Goal: Check status: Check status

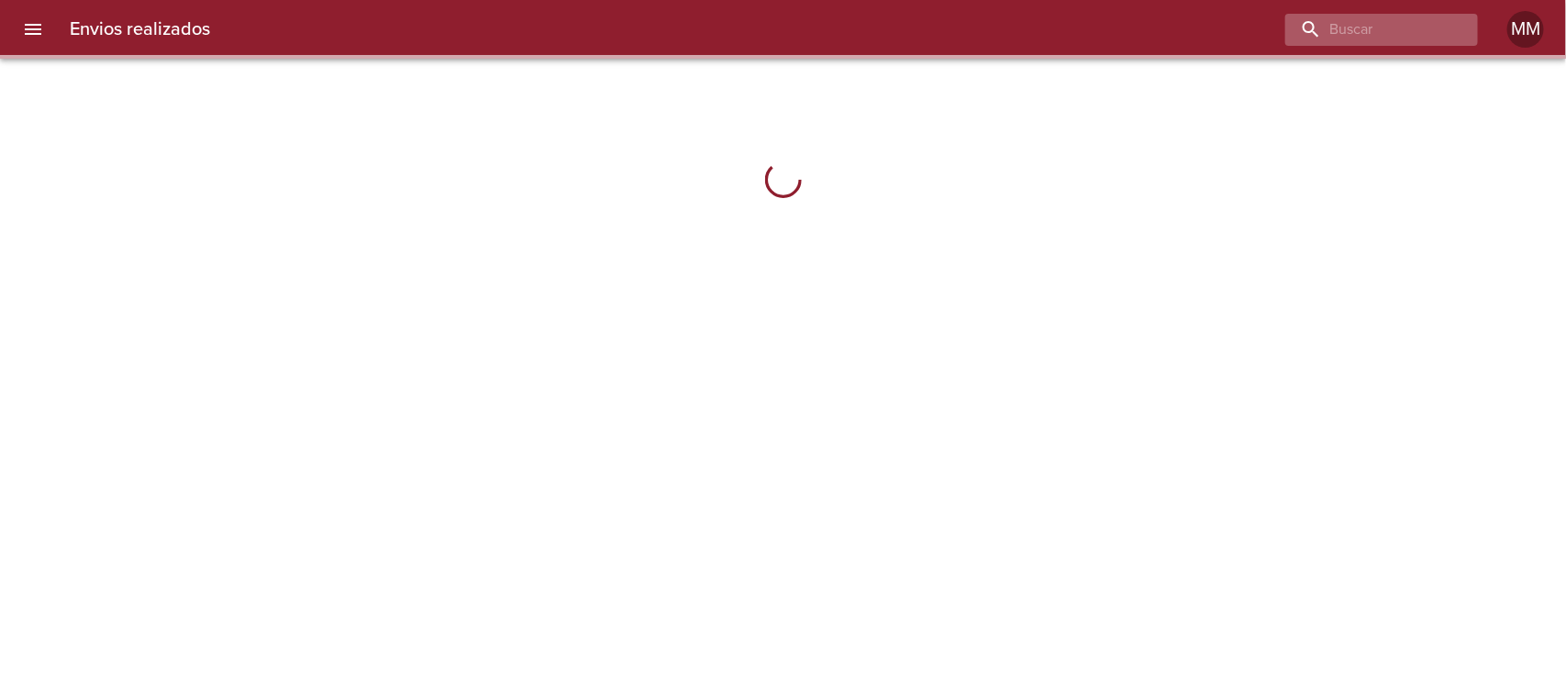
drag, startPoint x: 1368, startPoint y: 11, endPoint x: 1354, endPoint y: 28, distance: 21.5
click at [1368, 16] on div "Envios realizados MM" at bounding box center [783, 29] width 1566 height 59
click at [1354, 28] on input "buscar" at bounding box center [1329, 30] width 235 height 32
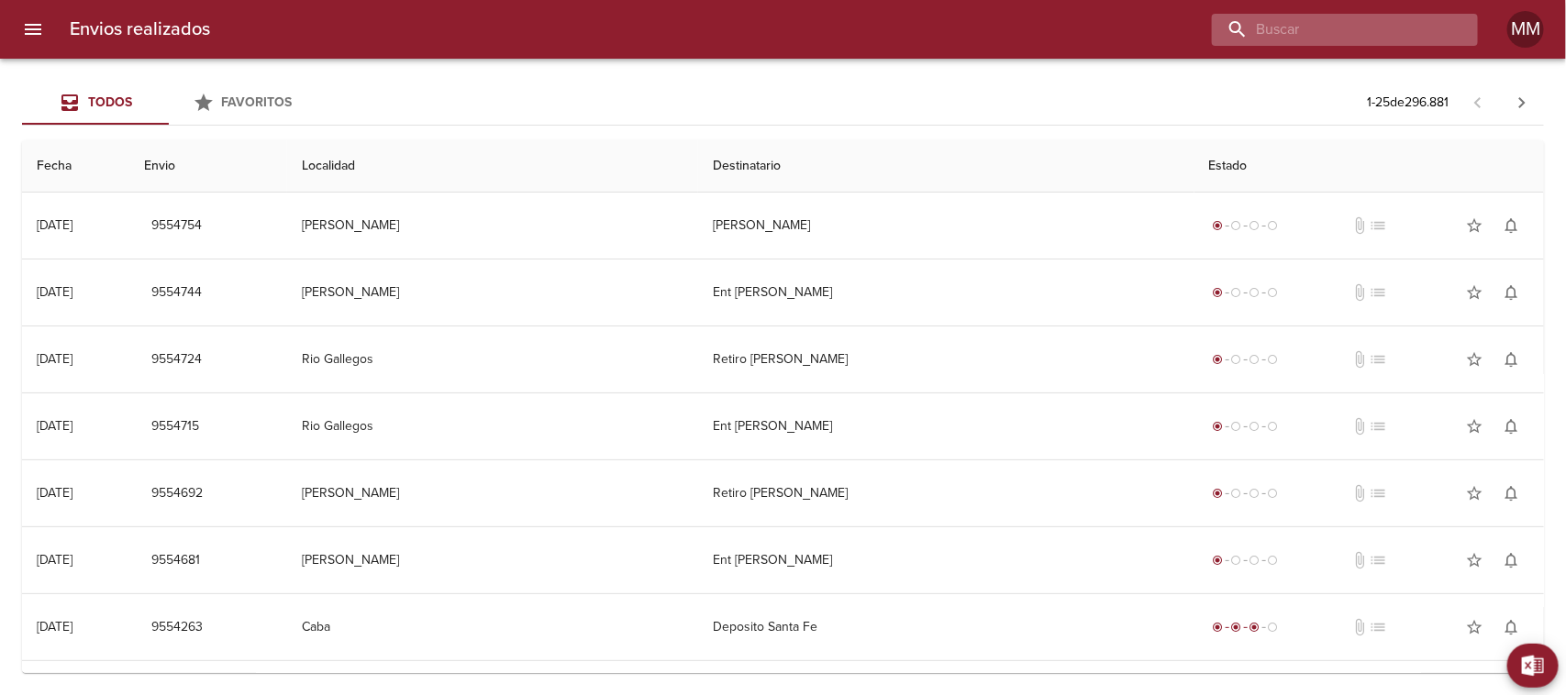
paste input "[PERSON_NAME] ML"
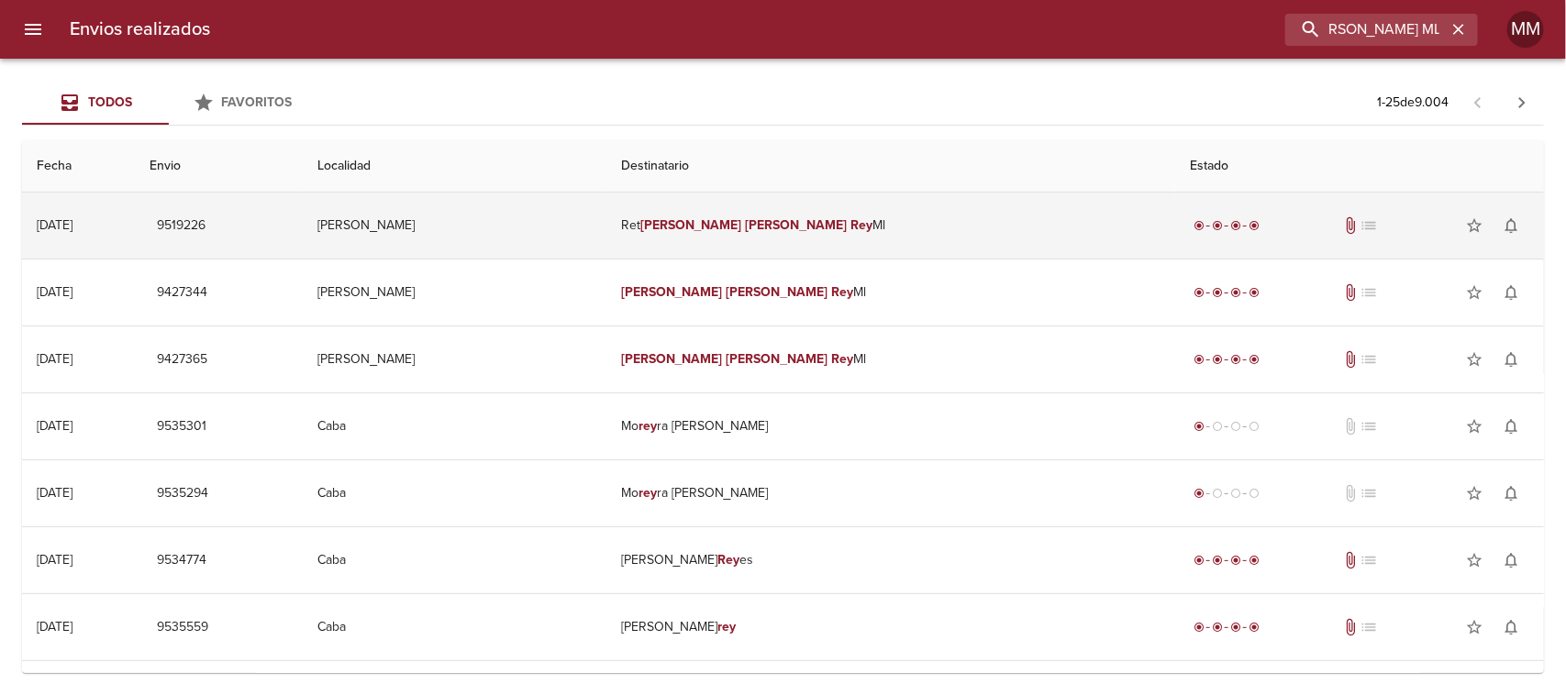
click at [818, 223] on em "[PERSON_NAME]" at bounding box center [797, 225] width 102 height 16
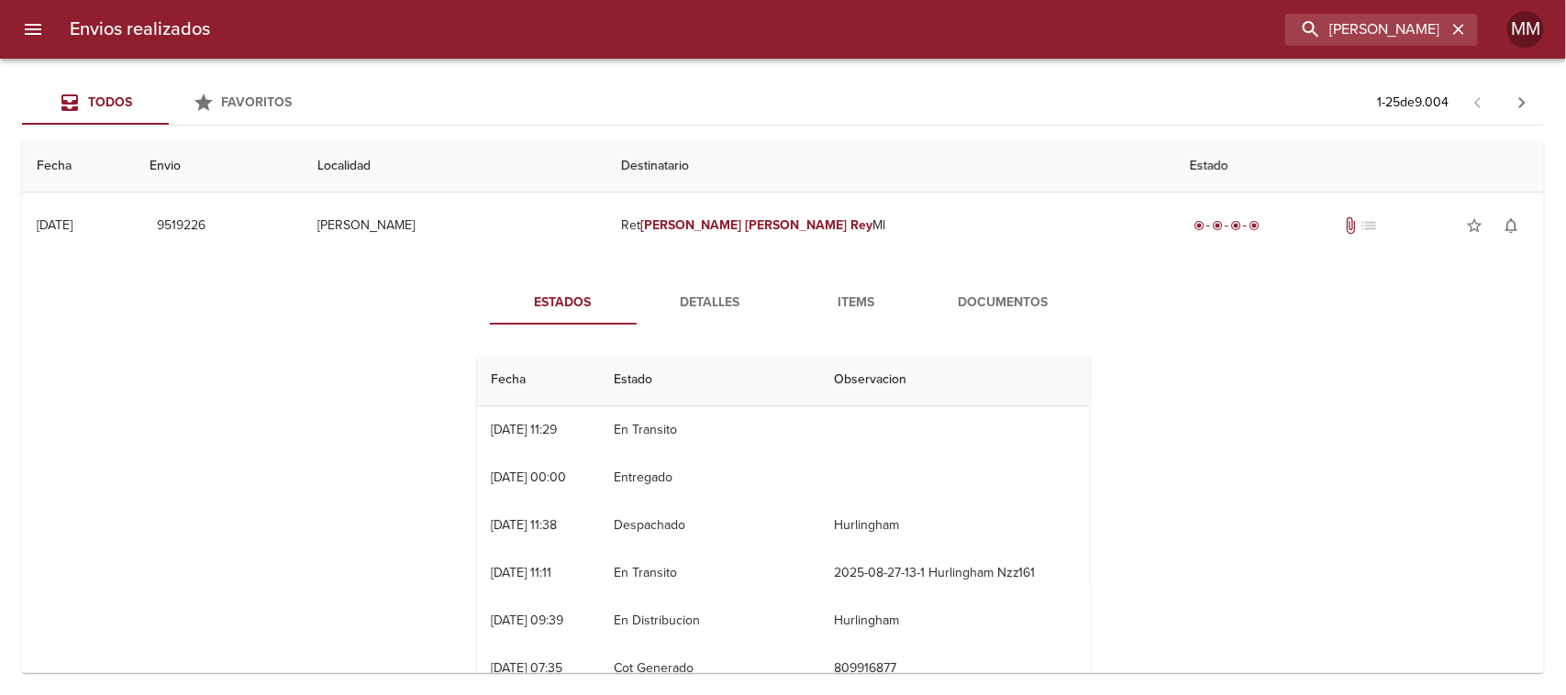
drag, startPoint x: 704, startPoint y: 310, endPoint x: 760, endPoint y: 307, distance: 56.0
click at [707, 310] on span "Detalles" at bounding box center [710, 303] width 125 height 23
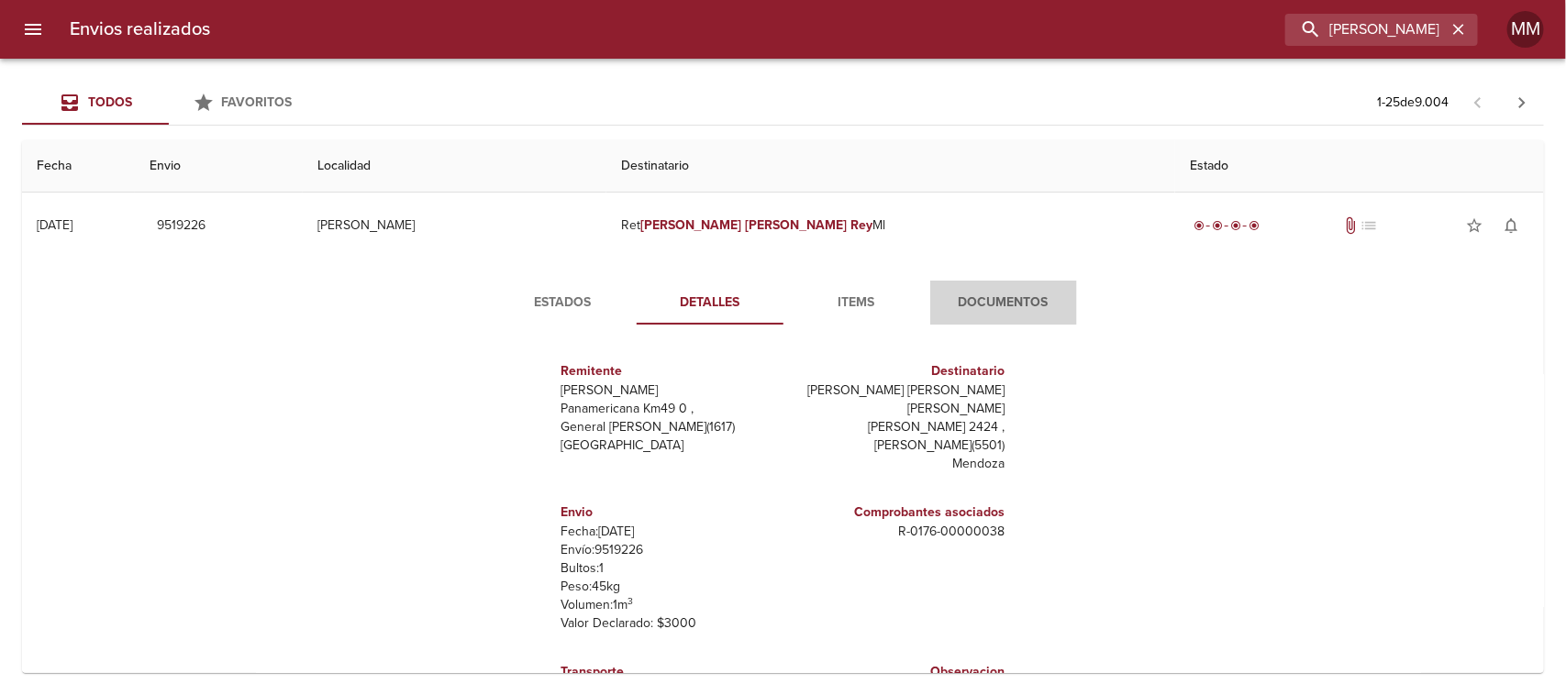
click at [1047, 303] on span "Documentos" at bounding box center [1003, 303] width 125 height 23
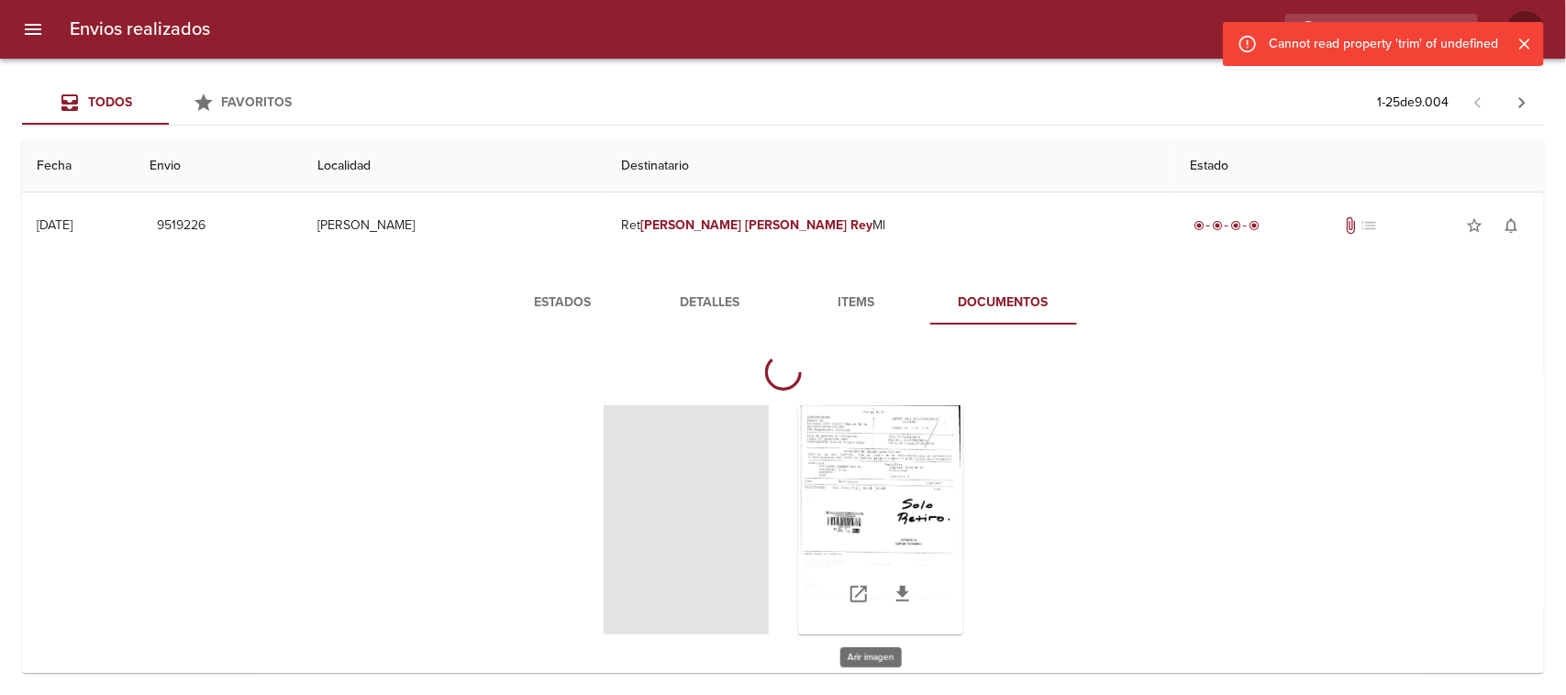
click at [853, 511] on div "Tabla de envíos del cliente" at bounding box center [880, 519] width 165 height 229
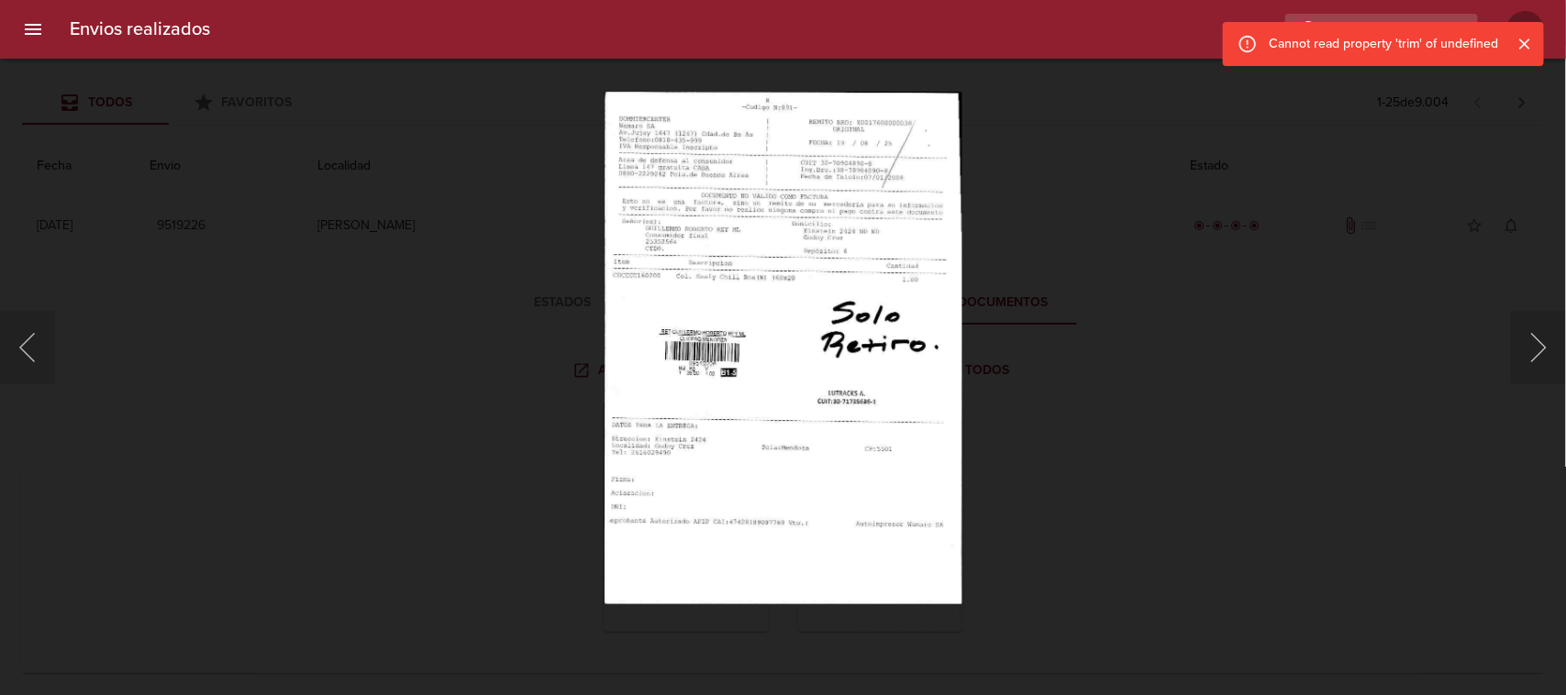
click at [535, 427] on div "Lightbox" at bounding box center [783, 347] width 1566 height 695
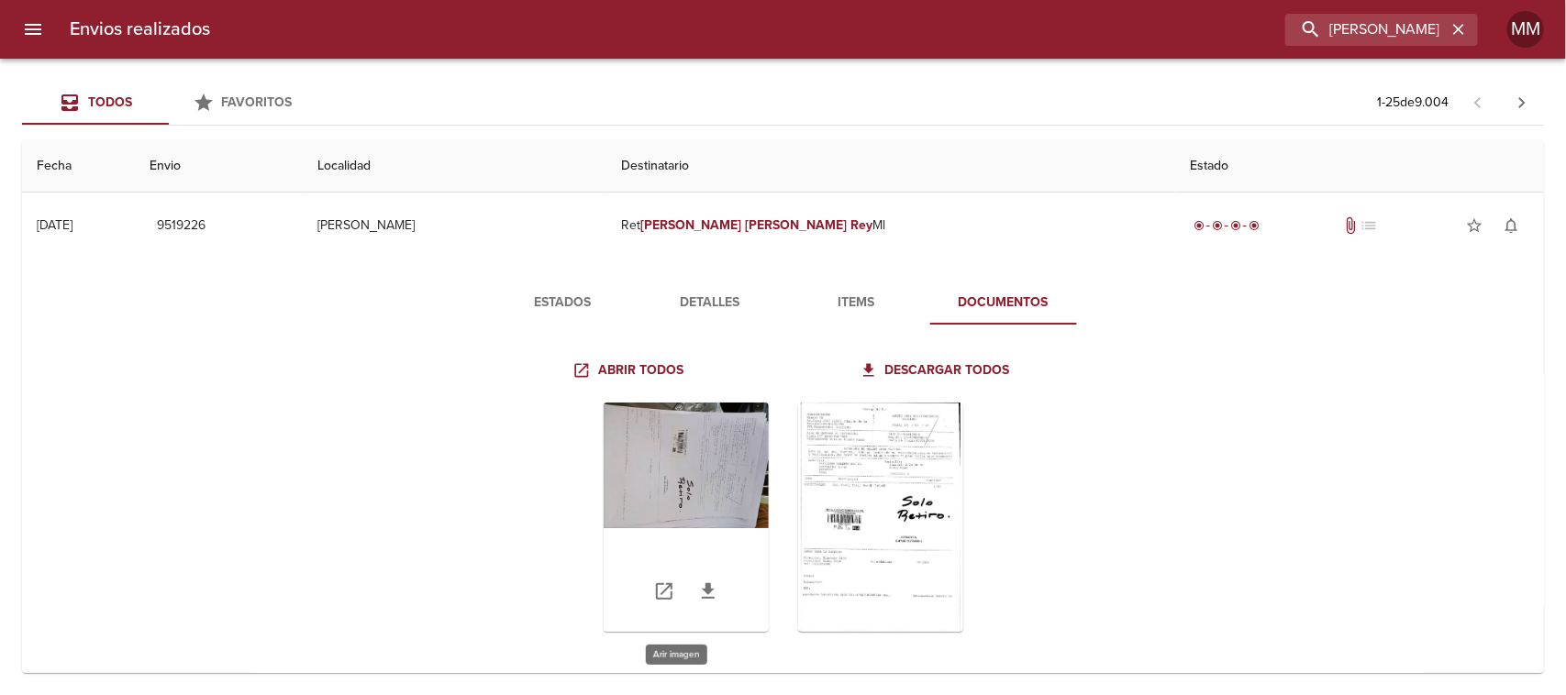
click at [698, 460] on div "Tabla de envíos del cliente" at bounding box center [686, 517] width 165 height 229
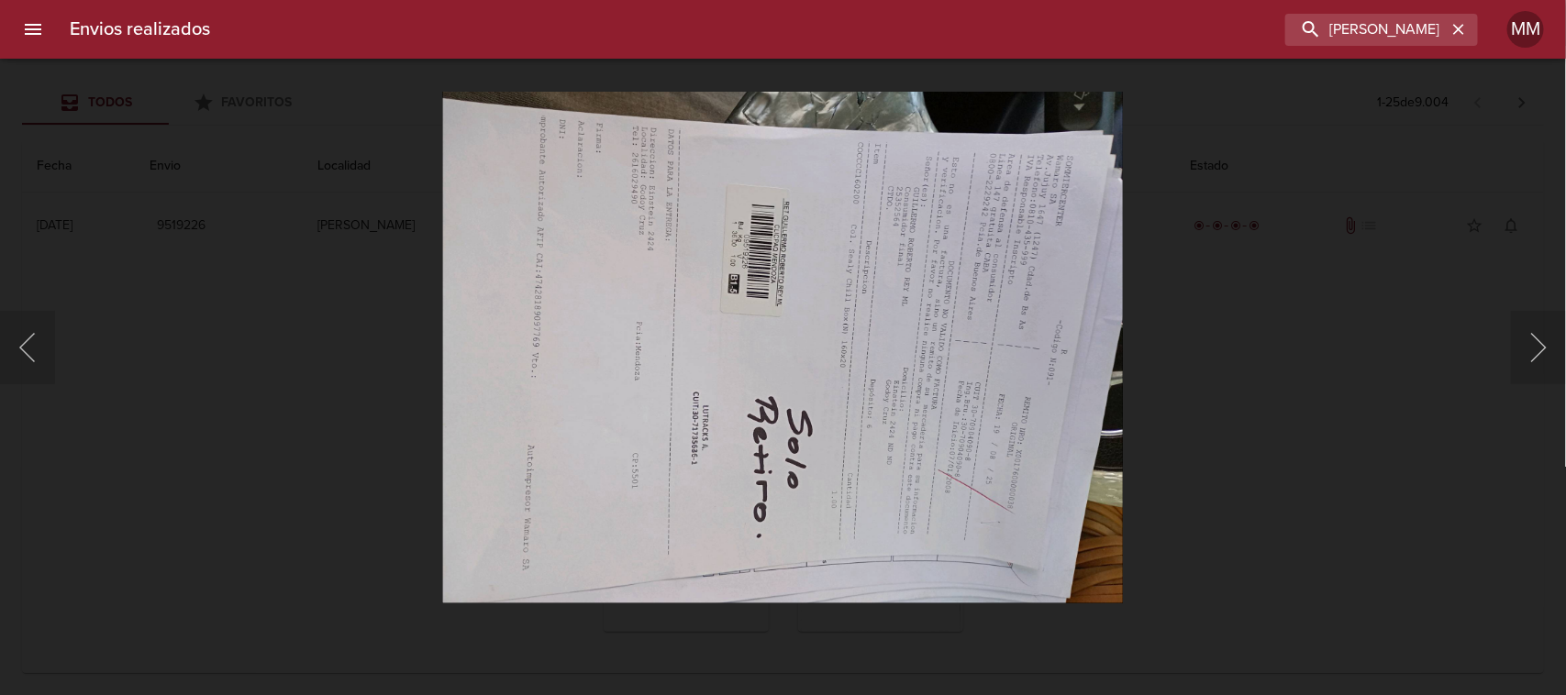
click at [249, 301] on div "Lightbox" at bounding box center [783, 347] width 1566 height 695
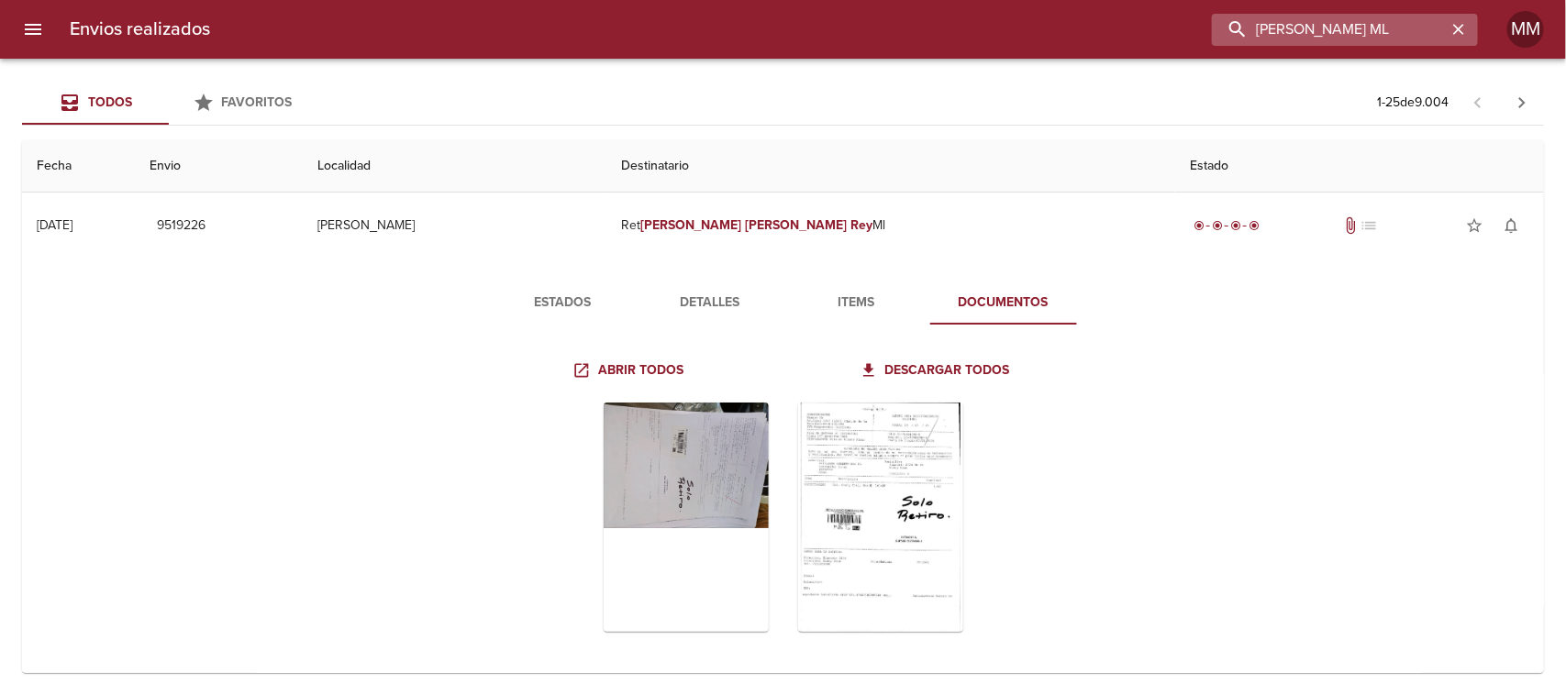
click at [1358, 32] on input "[PERSON_NAME] ML" at bounding box center [1329, 30] width 235 height 32
paste input "[PERSON_NAME]"
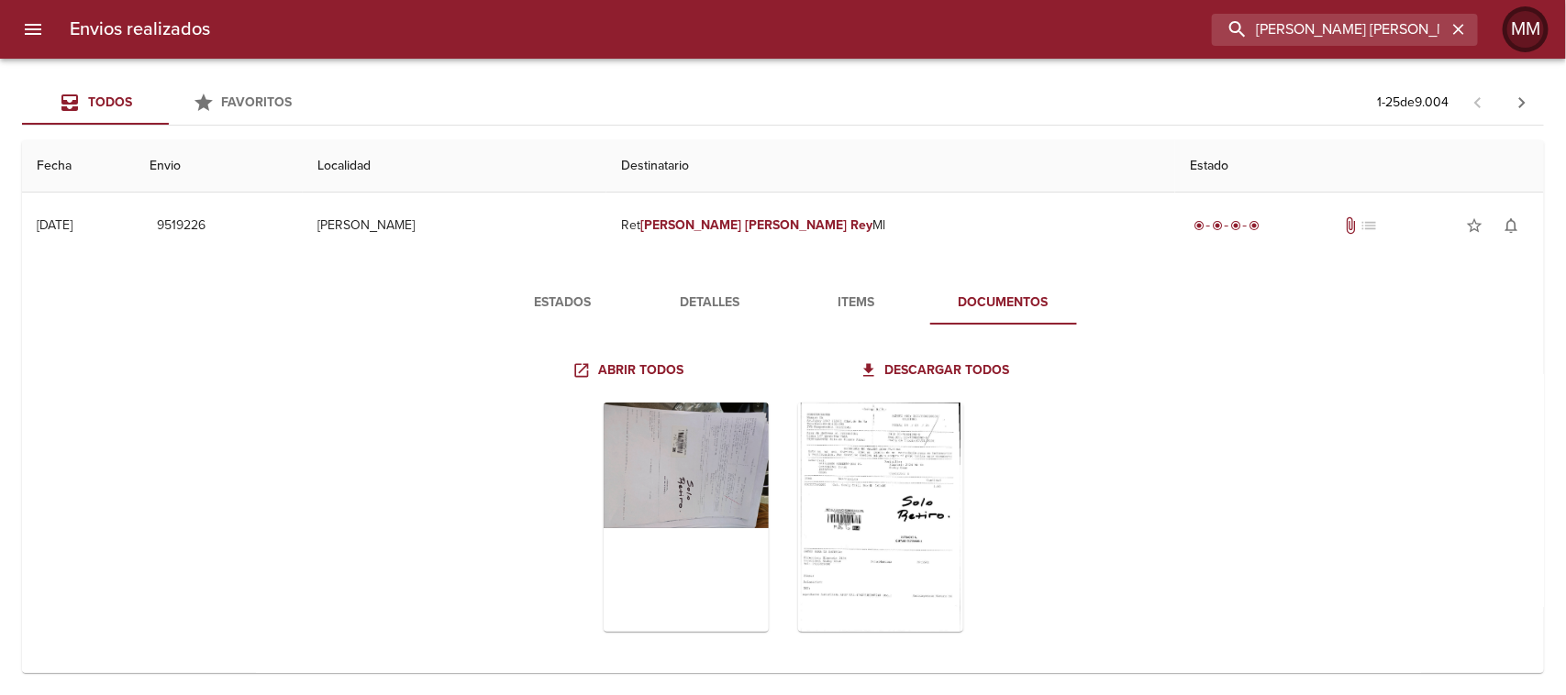
scroll to position [0, 44]
type input "[PERSON_NAME] [PERSON_NAME]"
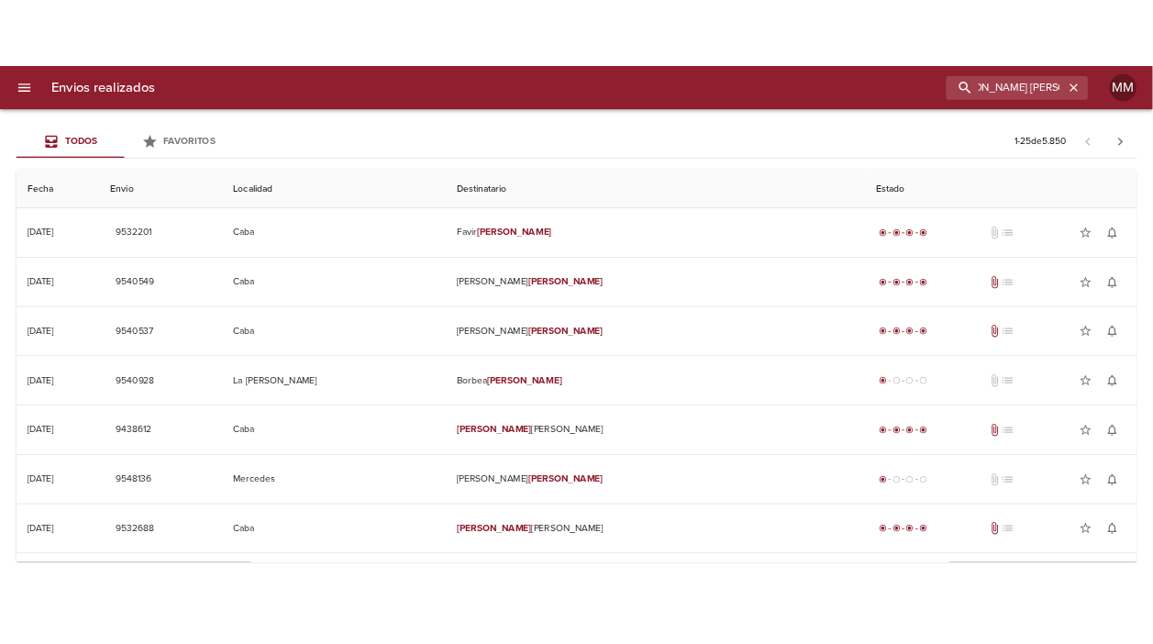
scroll to position [0, 0]
